Goal: Task Accomplishment & Management: Complete application form

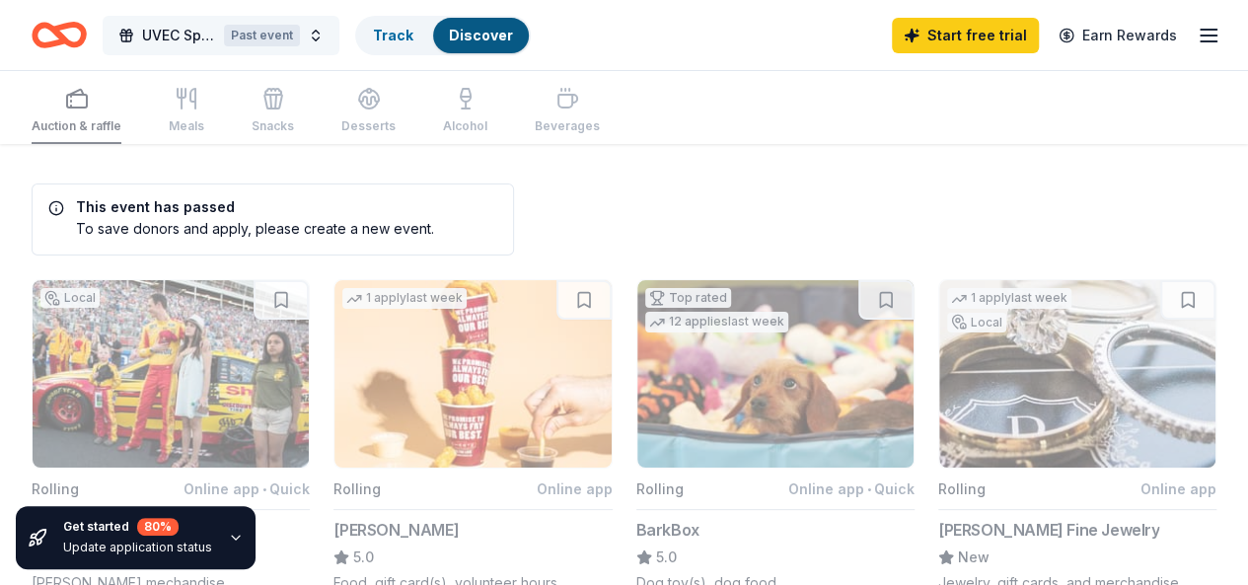
click at [325, 36] on button "UVEC Spring Event Past event" at bounding box center [221, 35] width 237 height 39
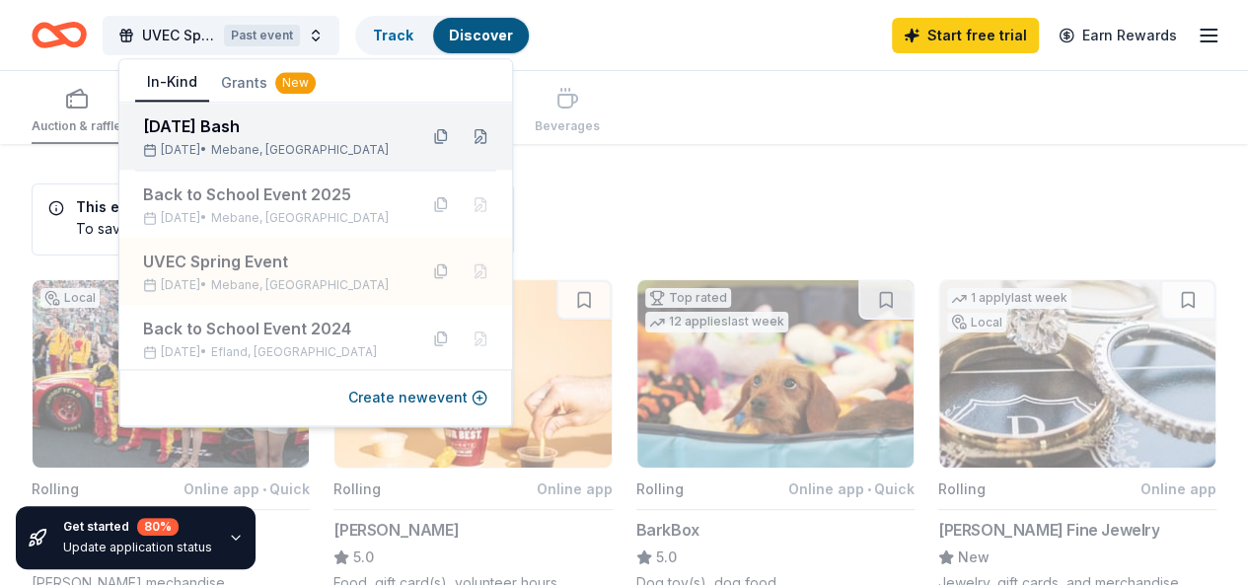
click at [304, 153] on span "Mebane, [GEOGRAPHIC_DATA]" at bounding box center [300, 150] width 178 height 16
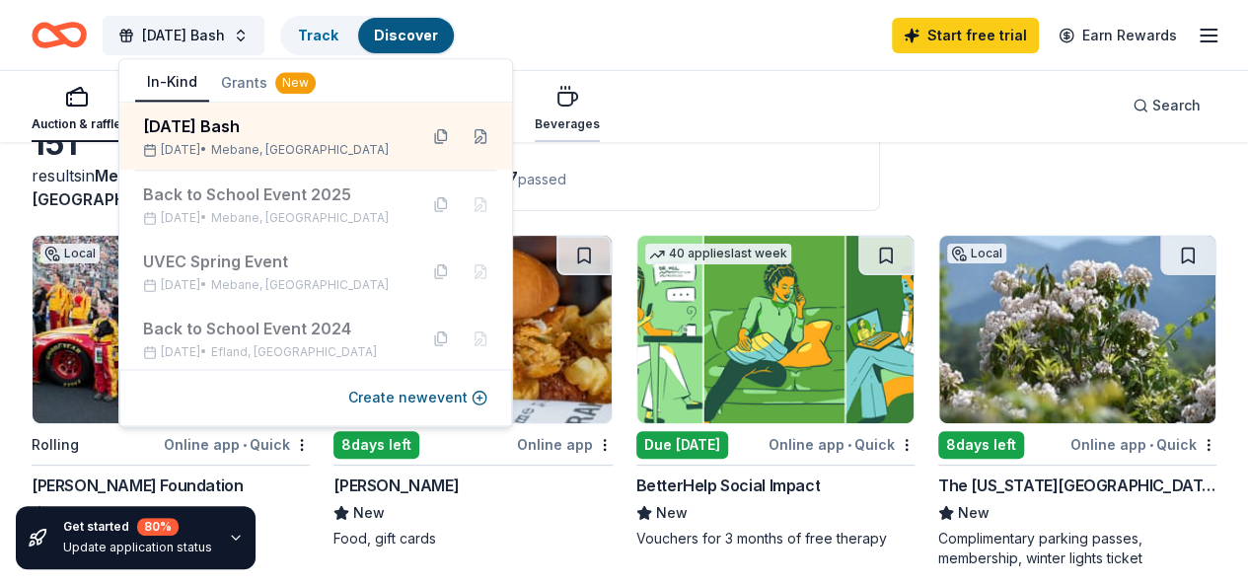
scroll to position [99, 0]
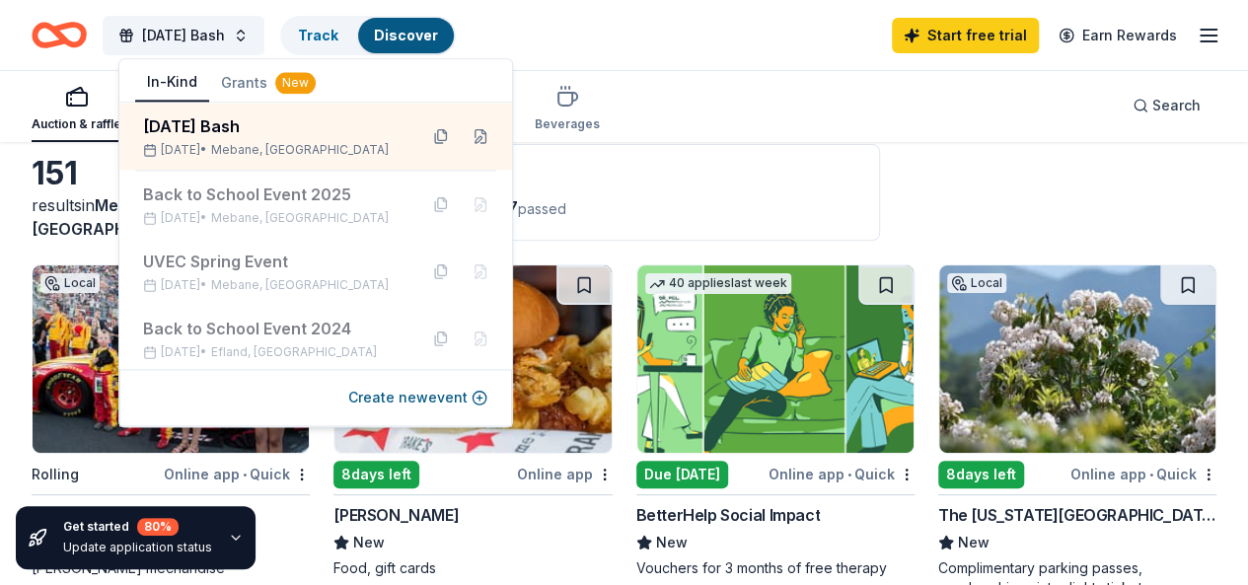
click at [583, 47] on div "[DATE] Bash Track Discover Start free trial Earn Rewards" at bounding box center [624, 35] width 1184 height 46
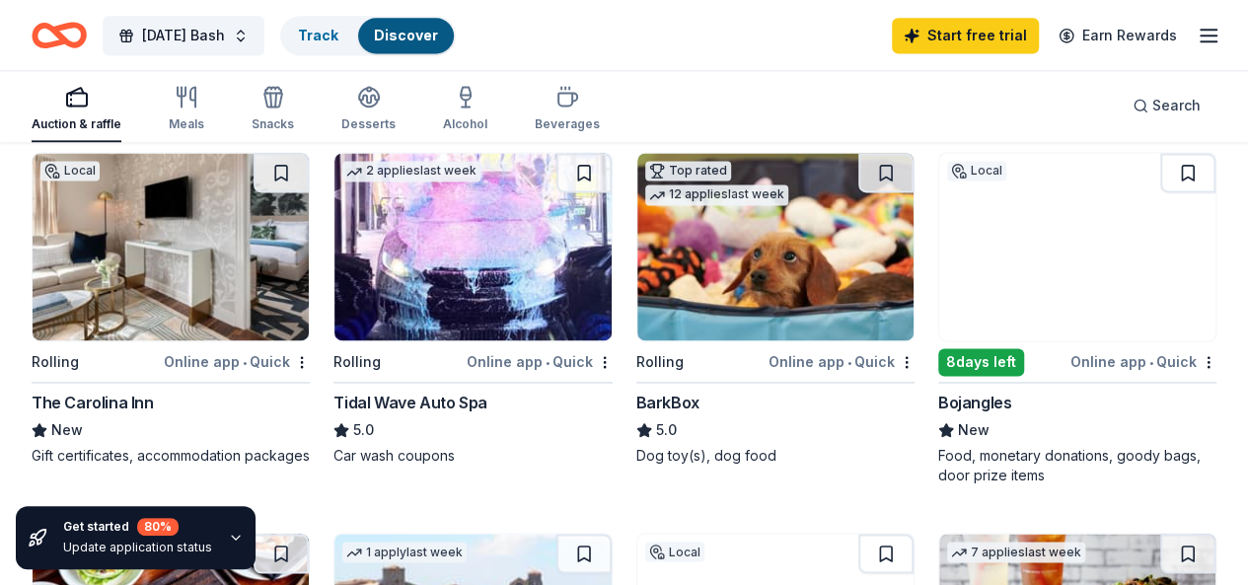
scroll to position [1381, 0]
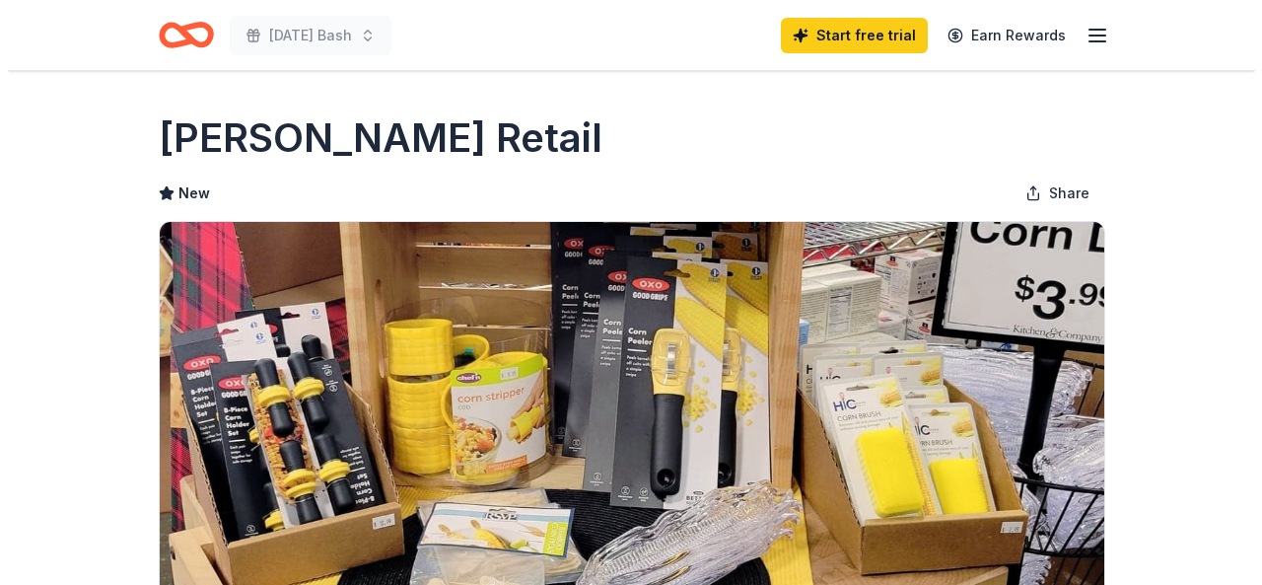
scroll to position [592, 0]
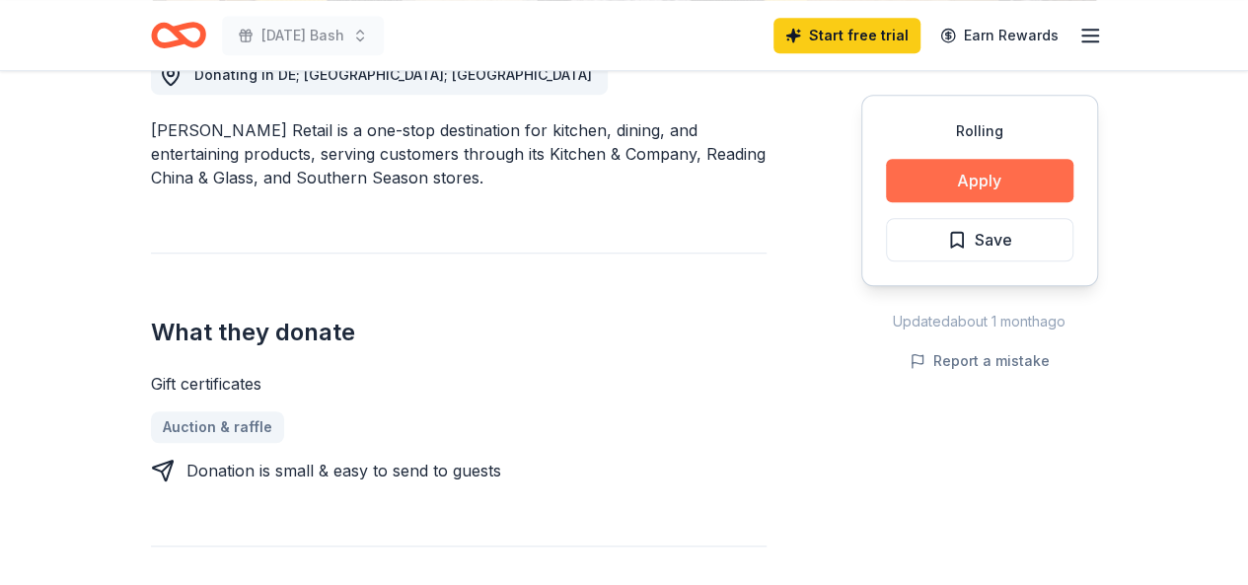
click at [927, 179] on button "Apply" at bounding box center [979, 180] width 187 height 43
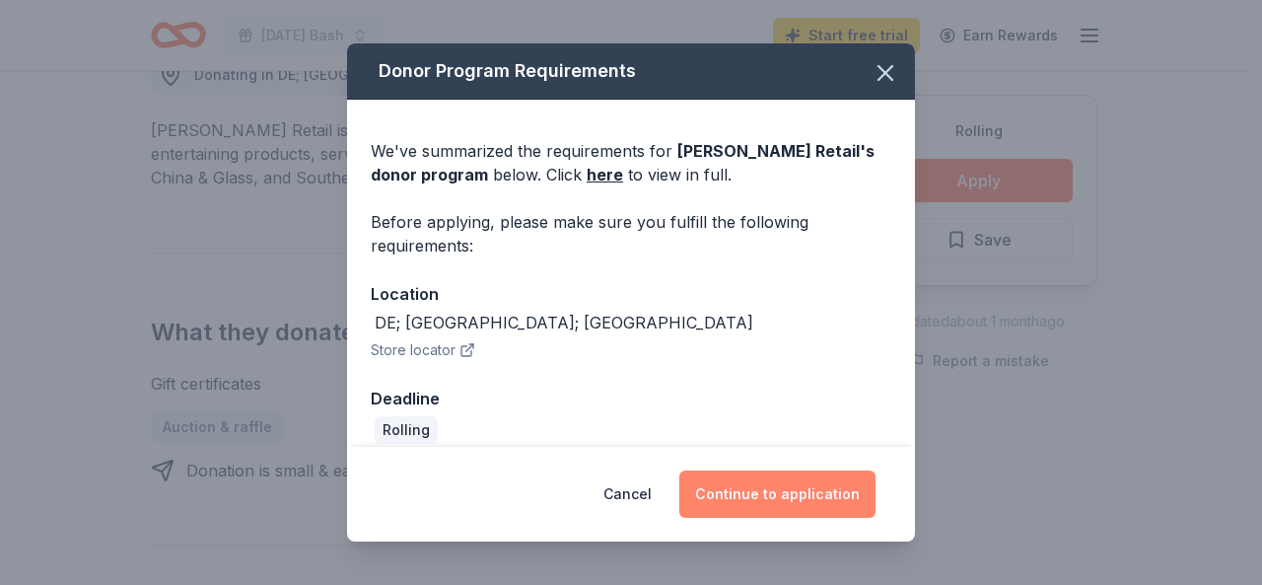
click at [733, 479] on button "Continue to application" at bounding box center [778, 493] width 196 height 47
